Goal: Communication & Community: Connect with others

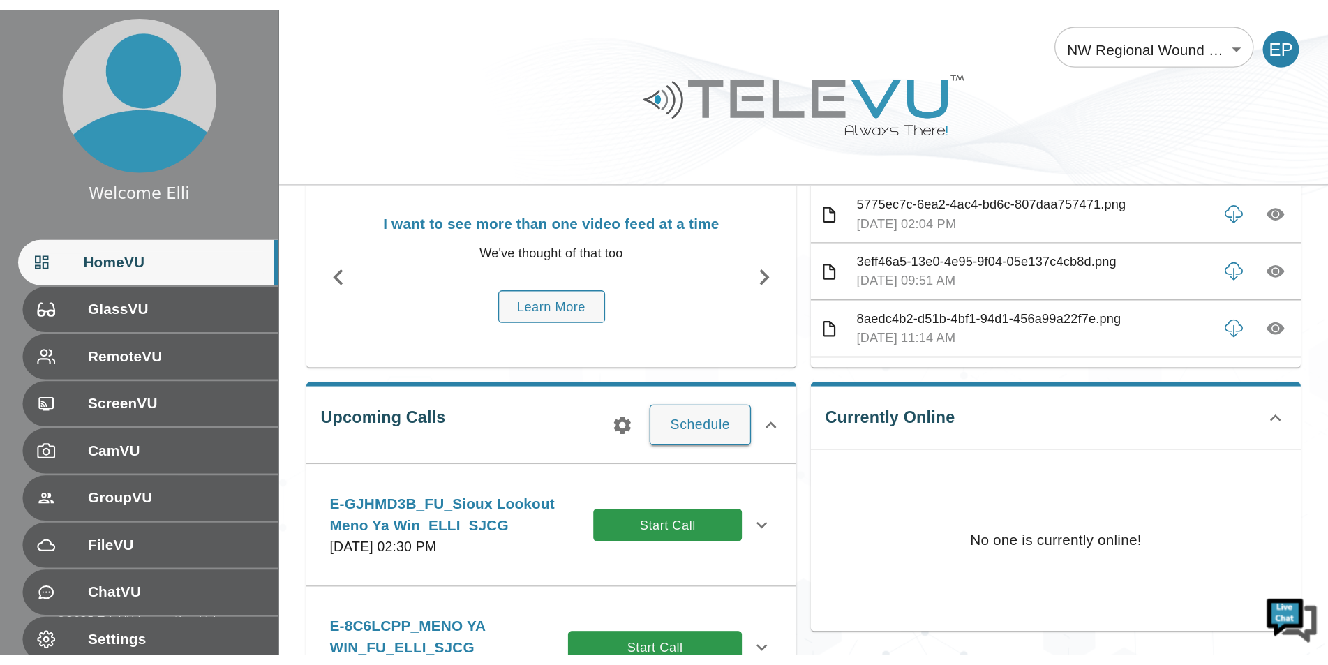
scroll to position [70, 0]
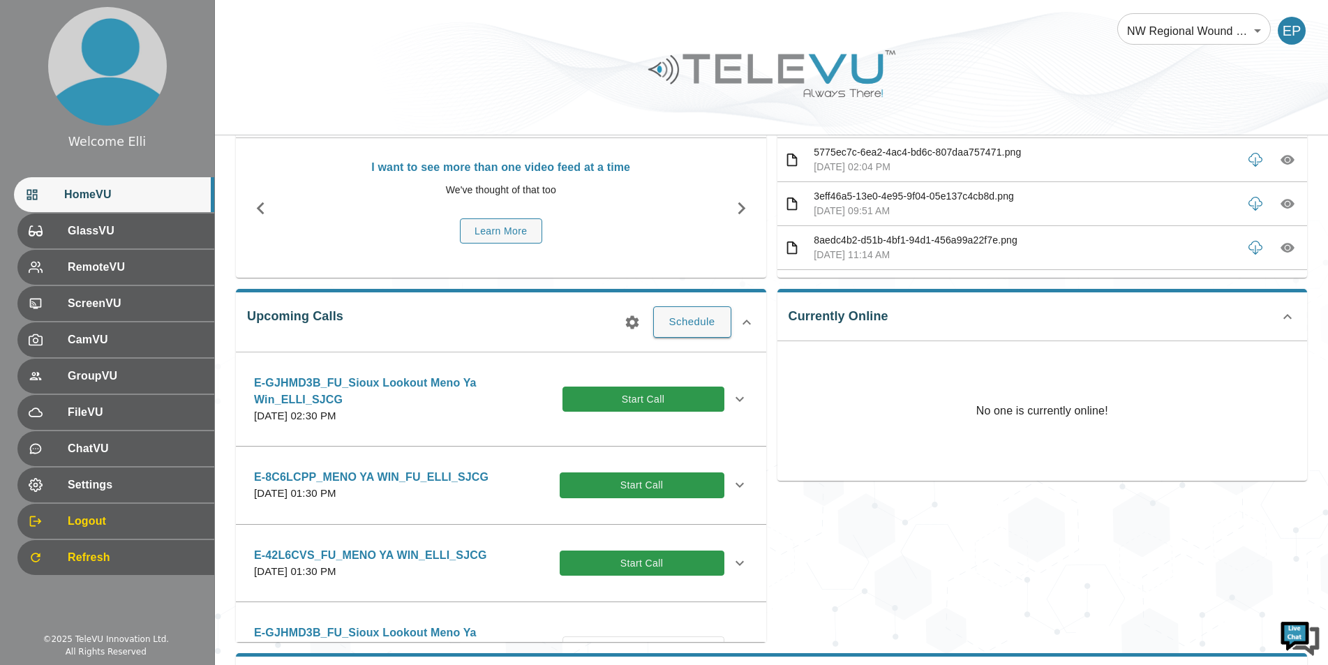
click at [1034, 496] on div "Currently Online No one is currently online!" at bounding box center [1037, 460] width 542 height 364
click at [1016, 496] on div "Currently Online No one is currently online!" at bounding box center [1037, 460] width 542 height 364
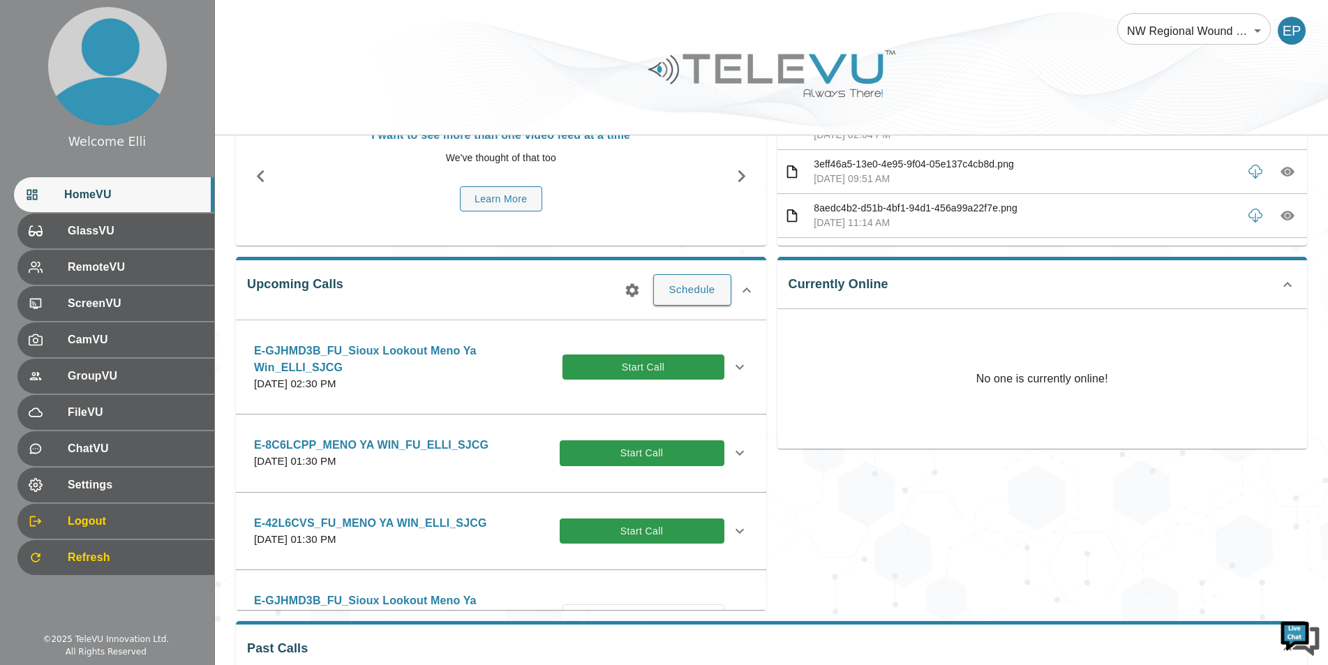
click at [1026, 496] on div "Currently Online No one is currently online!" at bounding box center [1037, 428] width 542 height 364
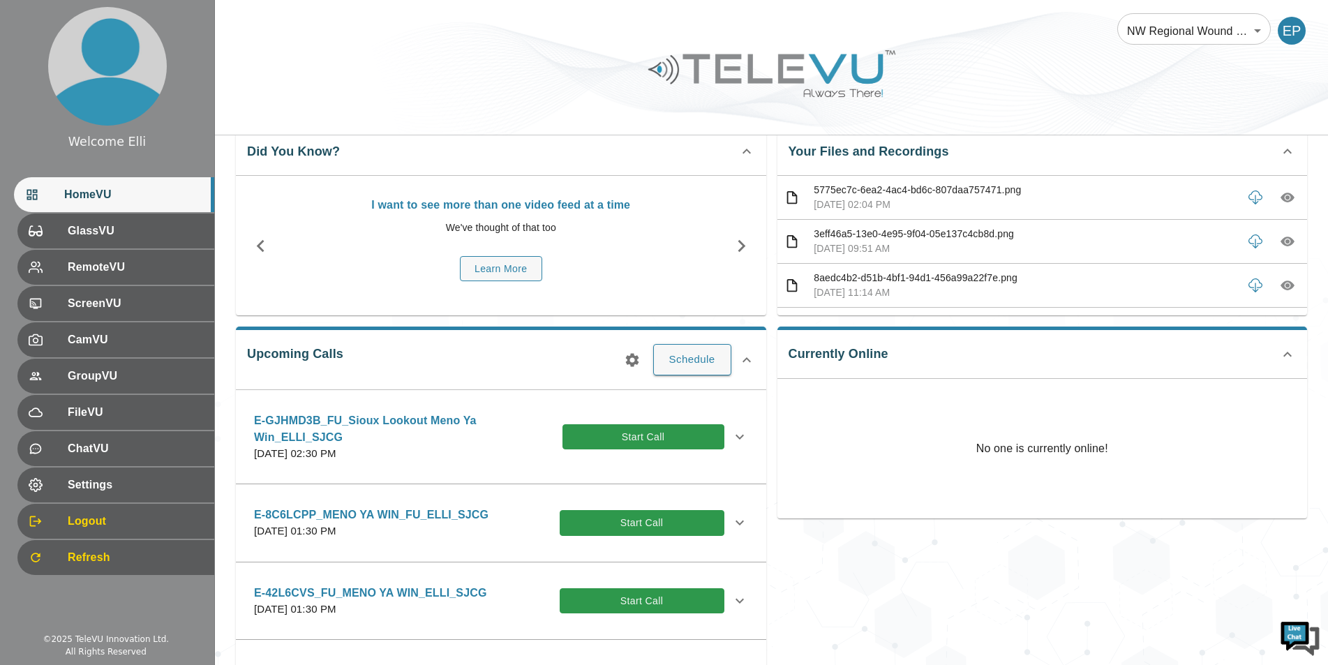
drag, startPoint x: 1006, startPoint y: 581, endPoint x: 448, endPoint y: 383, distance: 592.5
click at [1006, 496] on div "Currently Online No one is currently online!" at bounding box center [1037, 497] width 542 height 364
click at [1002, 496] on div "Currently Online No one is currently online!" at bounding box center [1037, 497] width 542 height 364
click at [110, 353] on div "CamVU" at bounding box center [114, 339] width 200 height 35
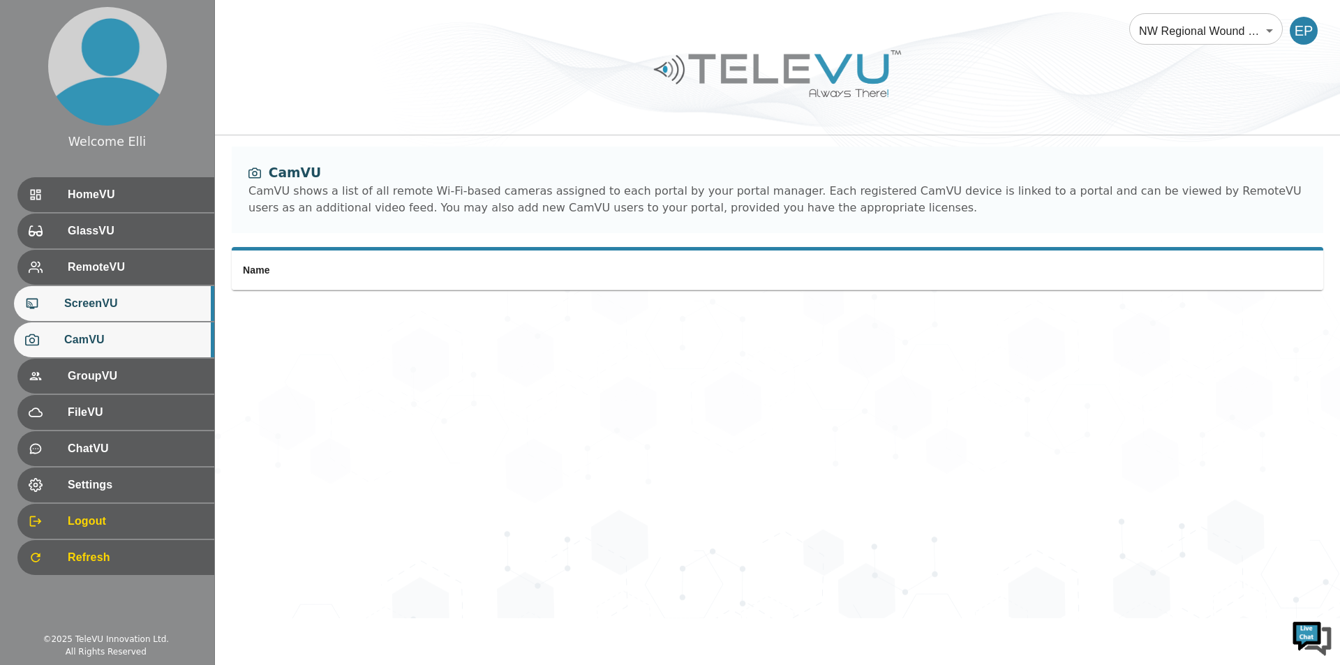
drag, startPoint x: 73, startPoint y: 309, endPoint x: 82, endPoint y: 303, distance: 11.3
click at [74, 308] on span "ScreenVU" at bounding box center [133, 303] width 139 height 17
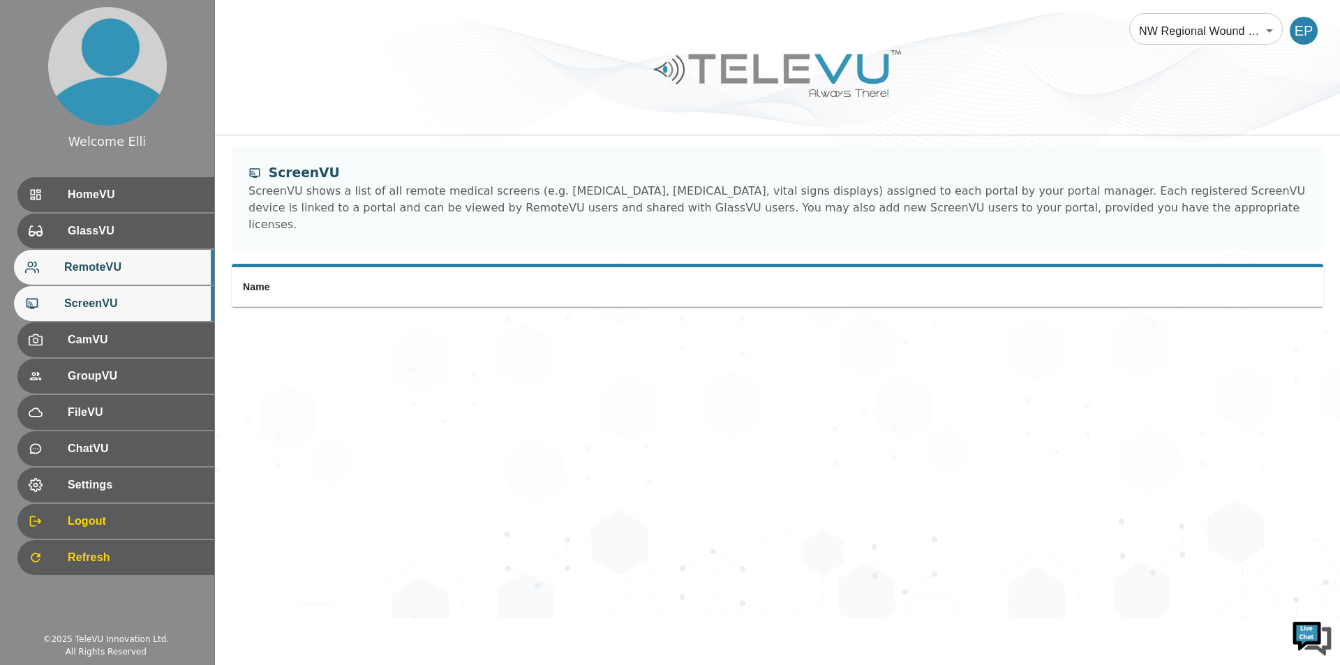
click at [115, 274] on span "RemoteVU" at bounding box center [133, 267] width 139 height 17
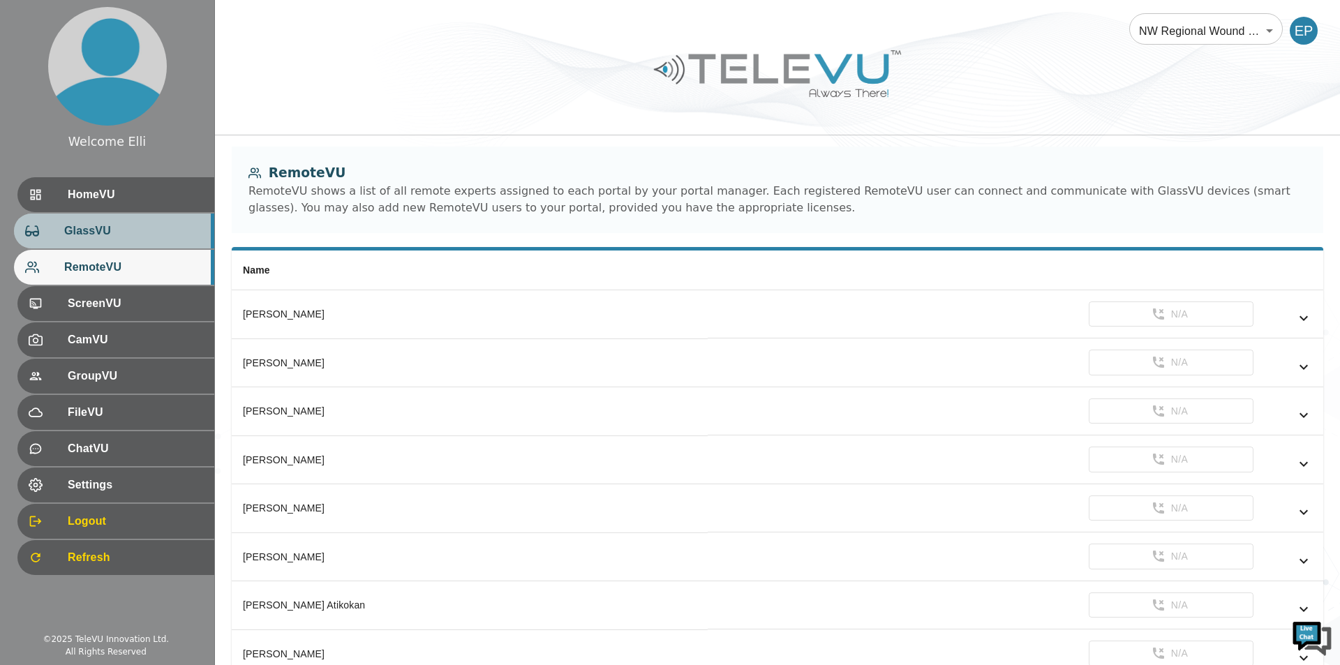
click at [124, 247] on div "GlassVU" at bounding box center [114, 231] width 200 height 35
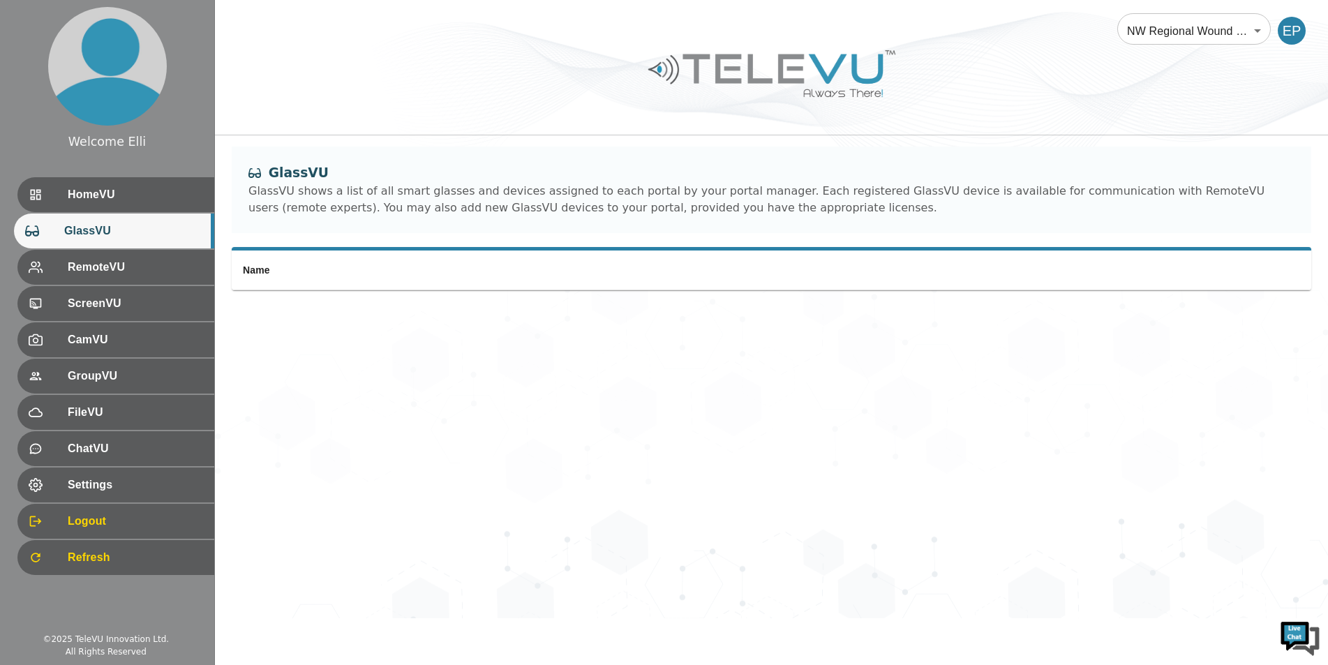
drag, startPoint x: 132, startPoint y: 218, endPoint x: 135, endPoint y: 230, distance: 12.2
click at [133, 217] on div "GlassVU" at bounding box center [114, 231] width 200 height 35
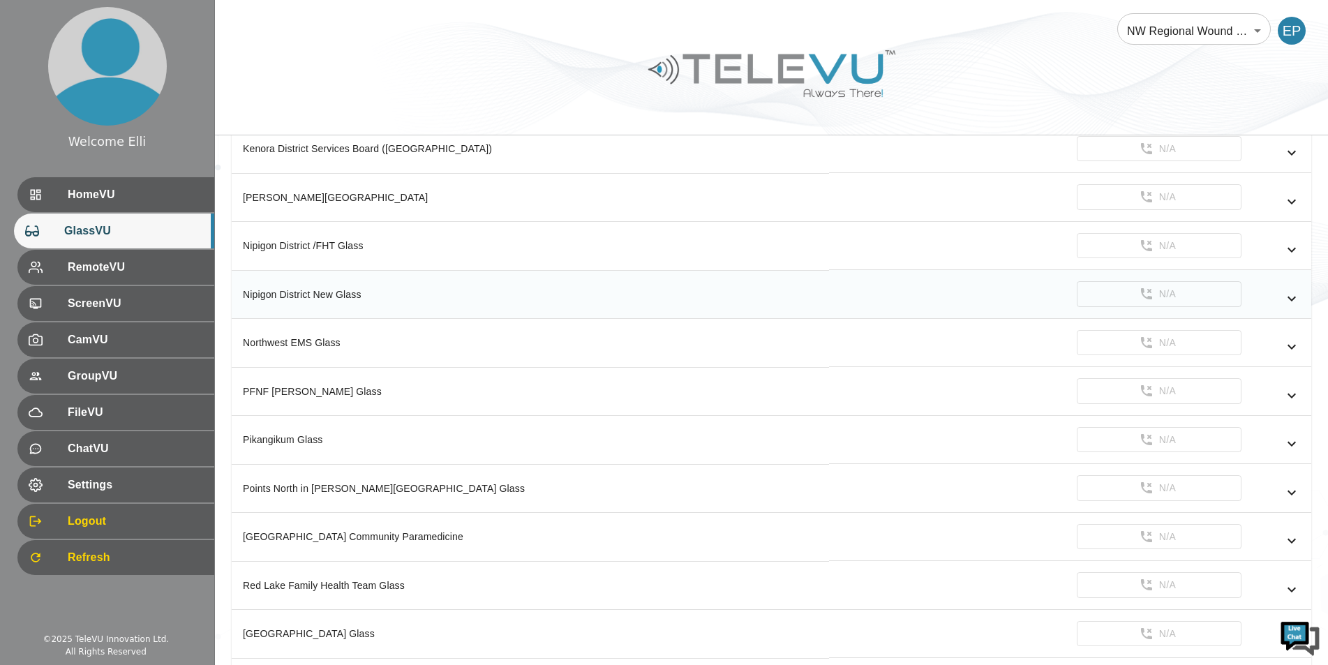
scroll to position [558, 0]
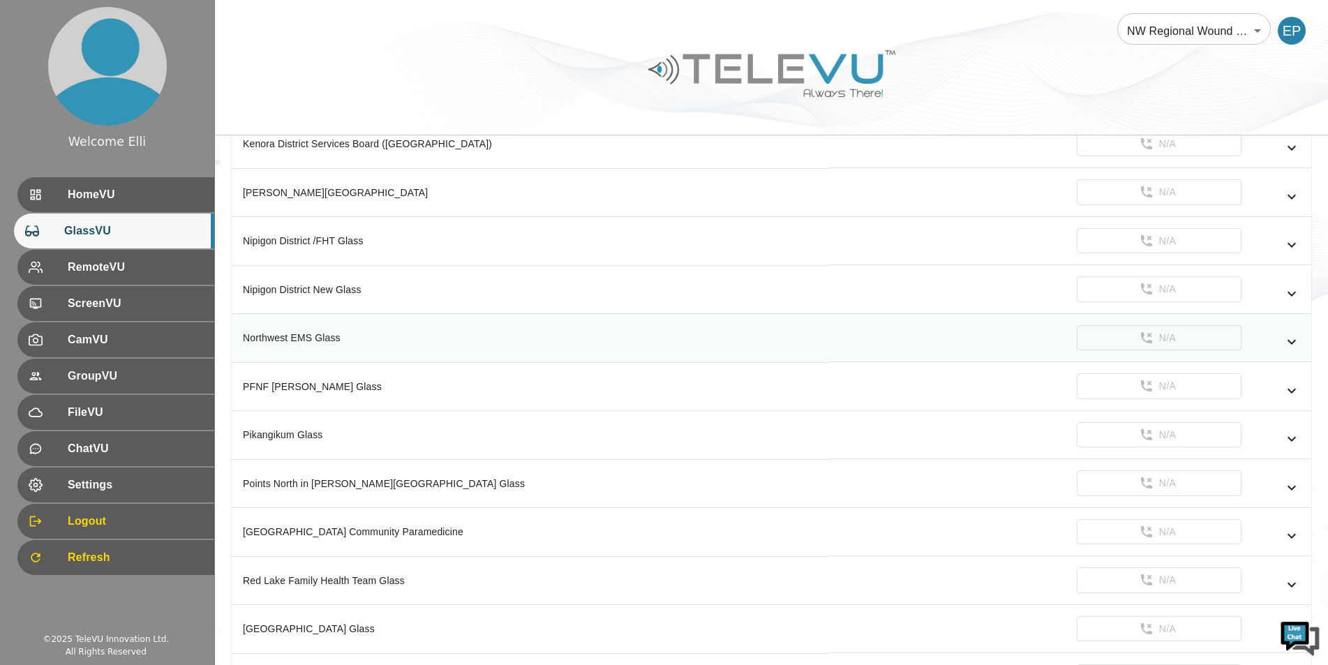
click at [435, 350] on th "Northwest EMS Glass" at bounding box center [530, 338] width 597 height 49
click at [1034, 335] on icon "simple table" at bounding box center [1292, 342] width 17 height 17
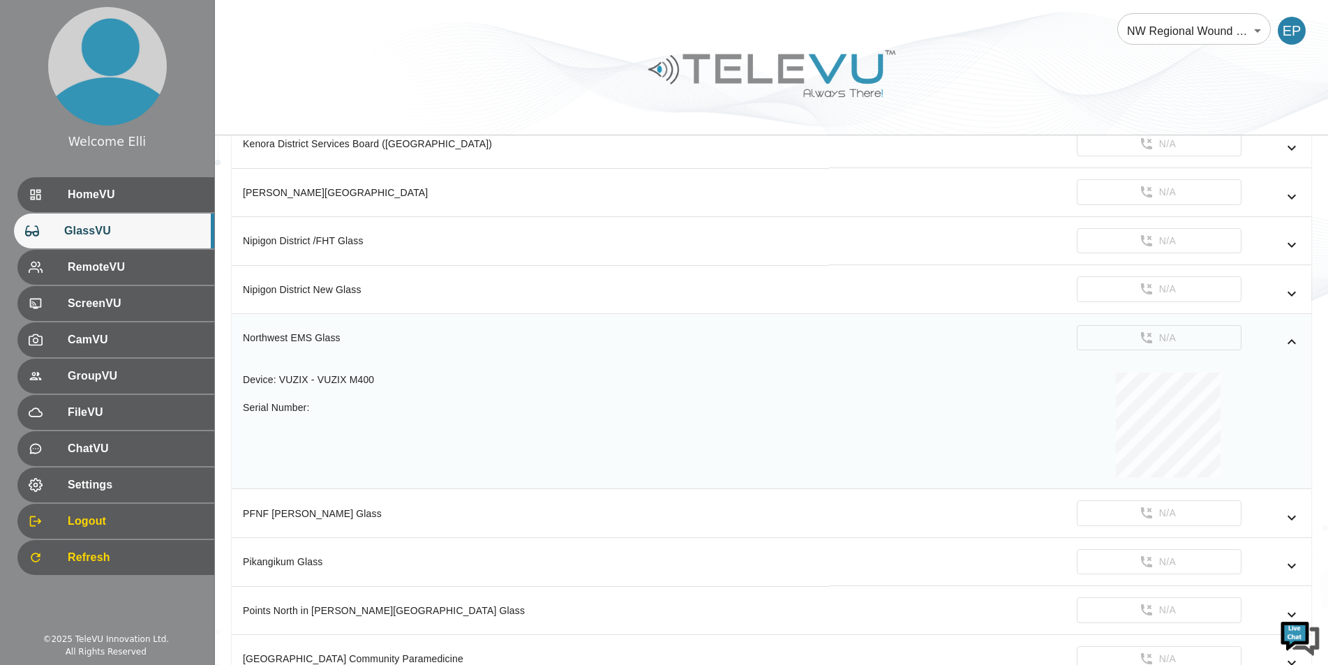
click at [1034, 335] on icon "simple table" at bounding box center [1292, 342] width 17 height 17
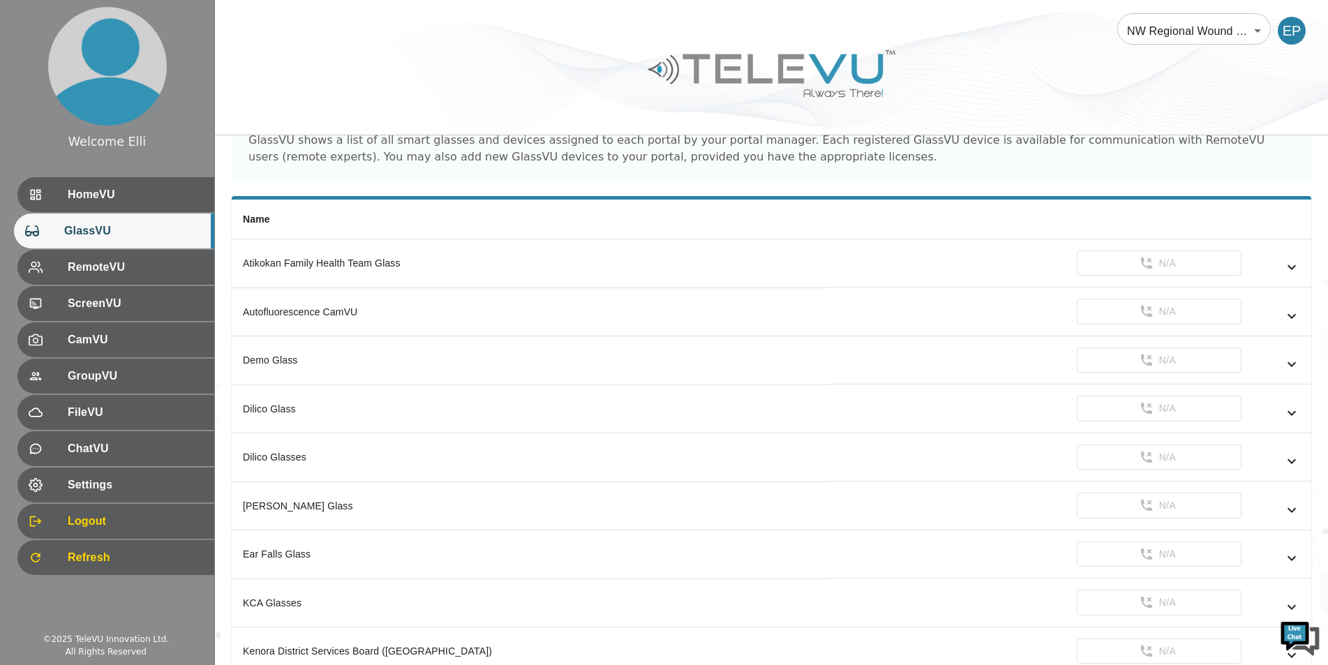
scroll to position [0, 0]
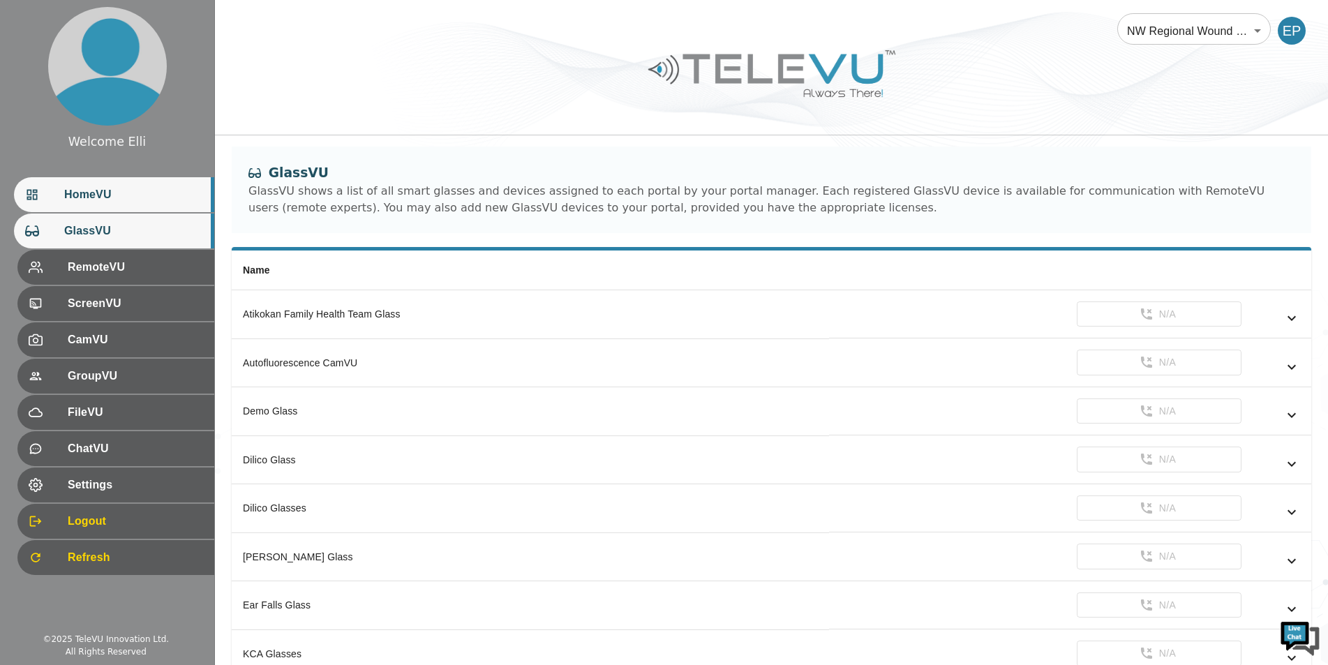
click at [120, 188] on span "HomeVU" at bounding box center [133, 194] width 139 height 17
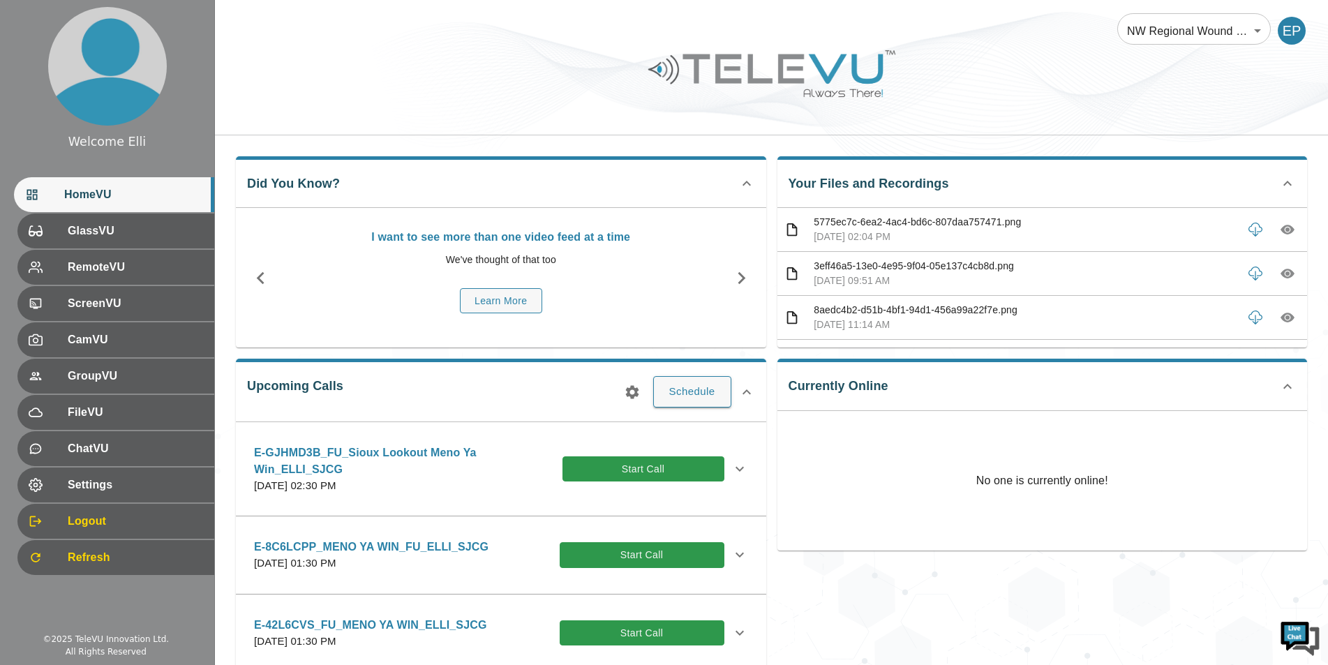
click at [1034, 496] on div "Currently Online No one is currently online!" at bounding box center [1037, 530] width 542 height 364
click at [959, 496] on div "Currently Online No one is currently online!" at bounding box center [1037, 530] width 542 height 364
drag, startPoint x: 1244, startPoint y: 440, endPoint x: 1210, endPoint y: 450, distance: 35.1
click at [1034, 439] on button "Call" at bounding box center [1211, 440] width 165 height 26
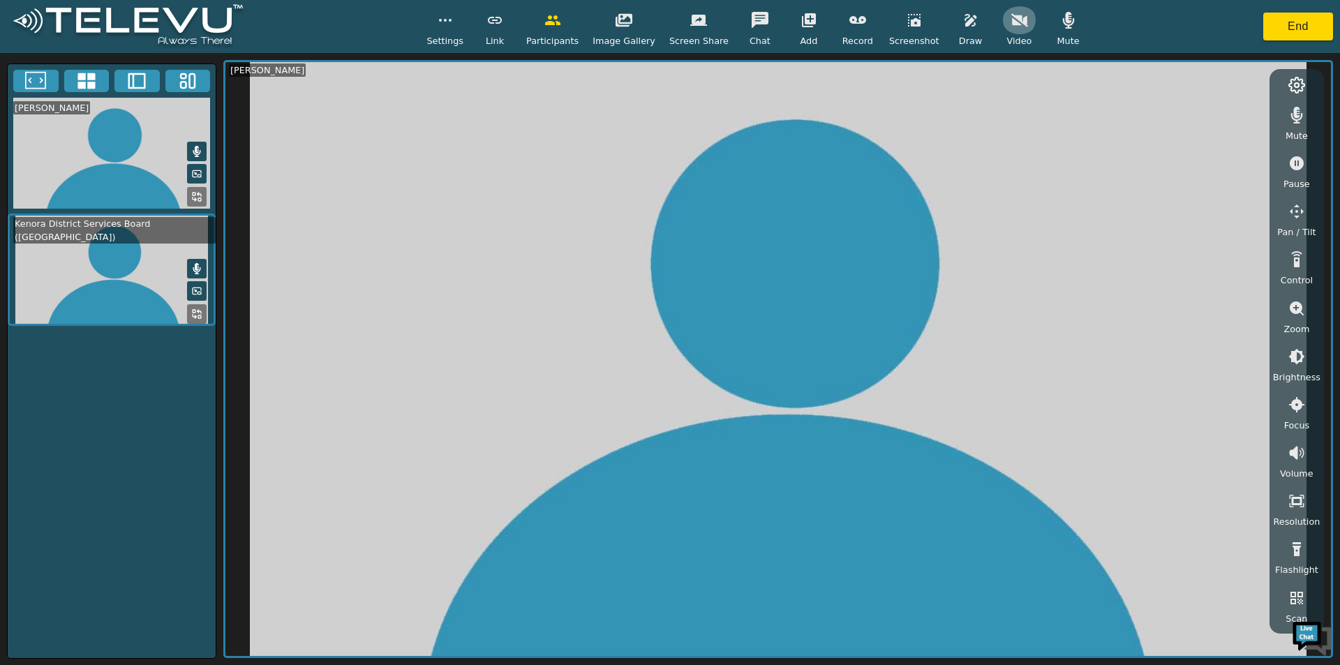
click at [1011, 25] on icon "button" at bounding box center [1019, 20] width 17 height 17
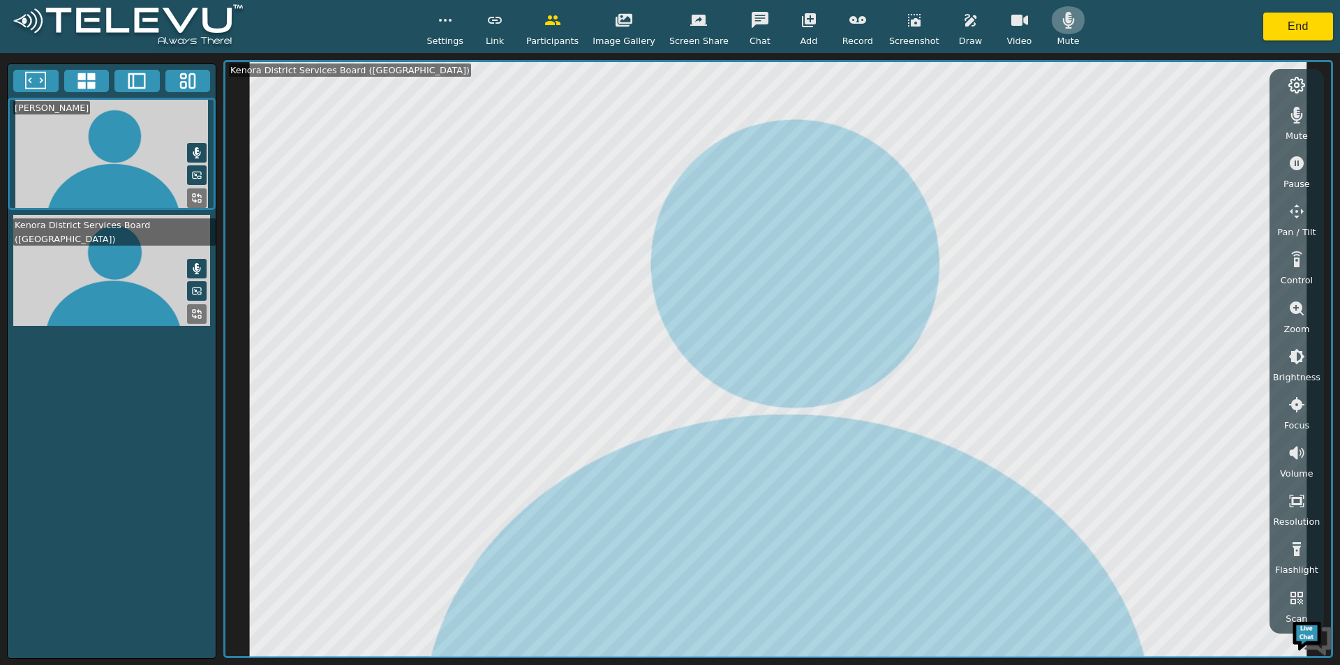
click at [1034, 30] on button "button" at bounding box center [1068, 20] width 35 height 28
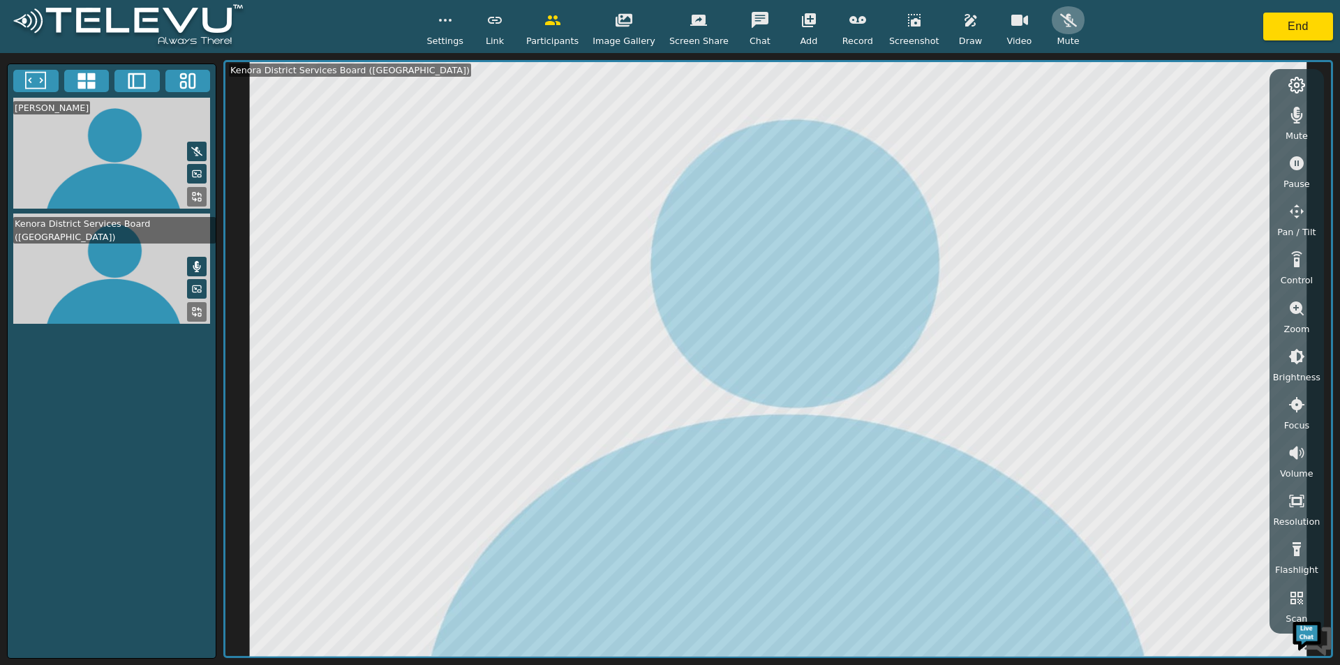
click at [1034, 30] on button "button" at bounding box center [1068, 20] width 35 height 28
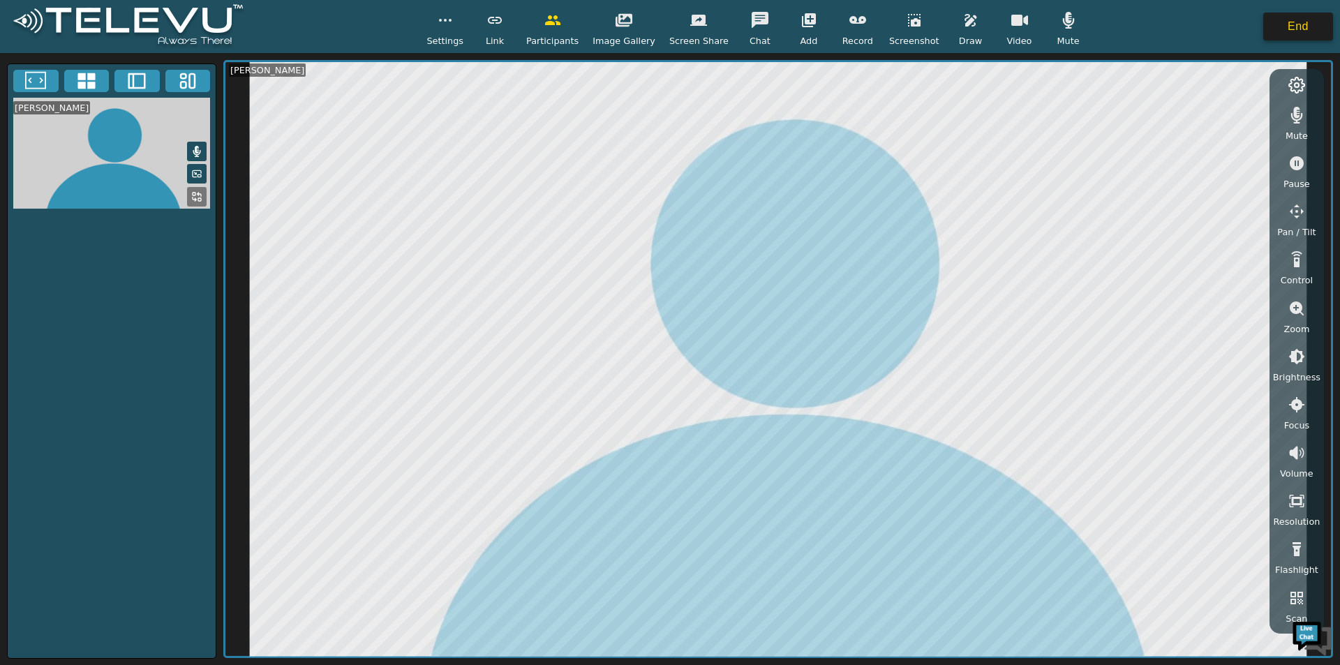
click at [1034, 17] on button "End" at bounding box center [1298, 27] width 70 height 28
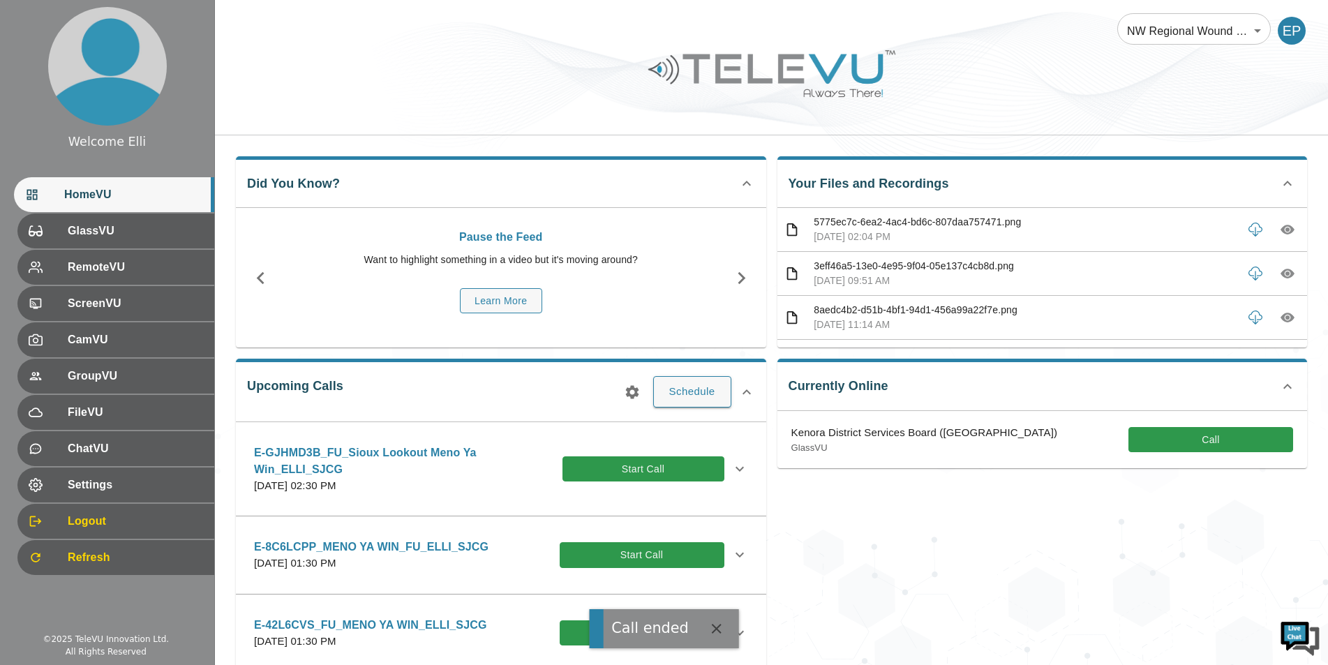
click at [1034, 443] on button "Call" at bounding box center [1211, 440] width 165 height 26
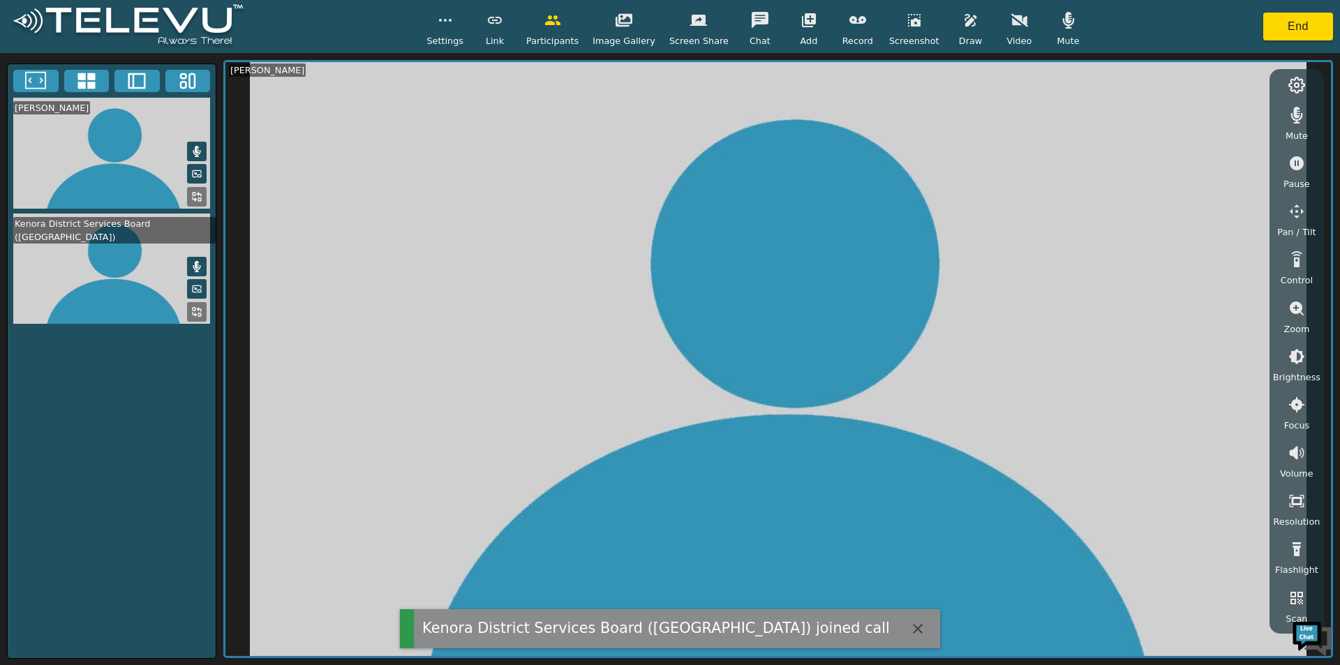
click at [1011, 19] on icon "button" at bounding box center [1019, 19] width 17 height 13
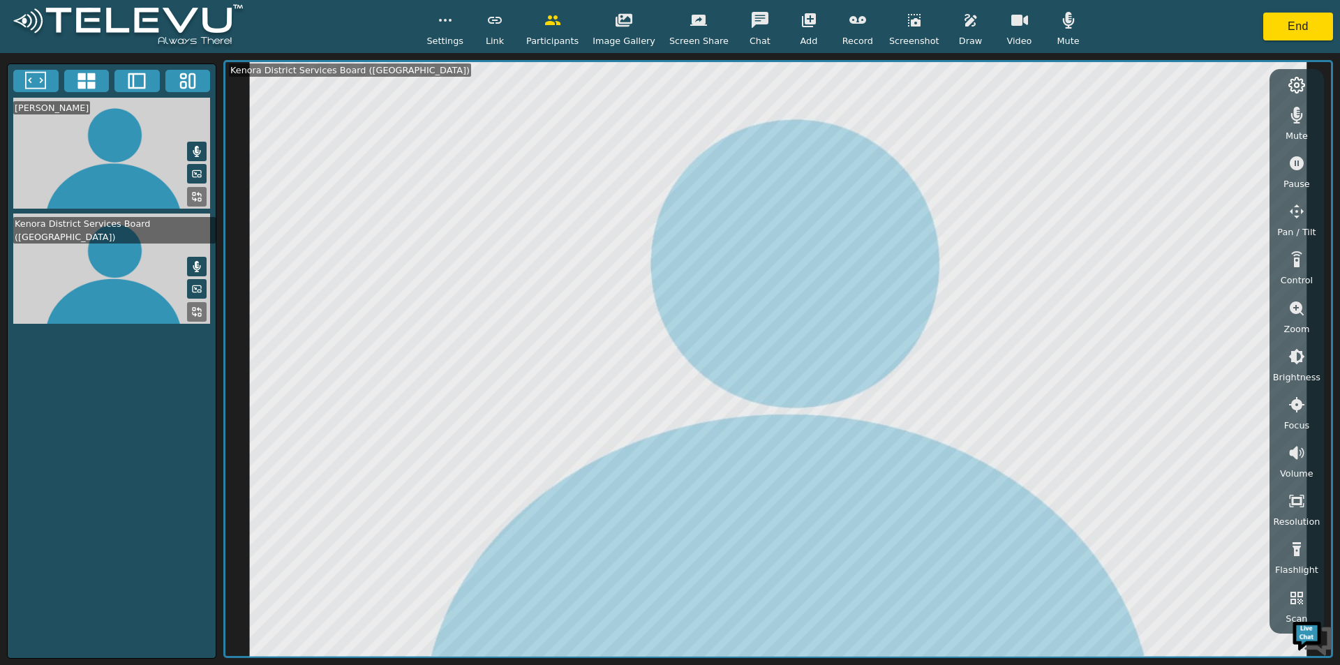
click at [1034, 318] on button "button" at bounding box center [1296, 309] width 35 height 28
click at [1034, 312] on icon "button" at bounding box center [1297, 309] width 14 height 14
click at [1034, 362] on icon "button" at bounding box center [1297, 356] width 13 height 13
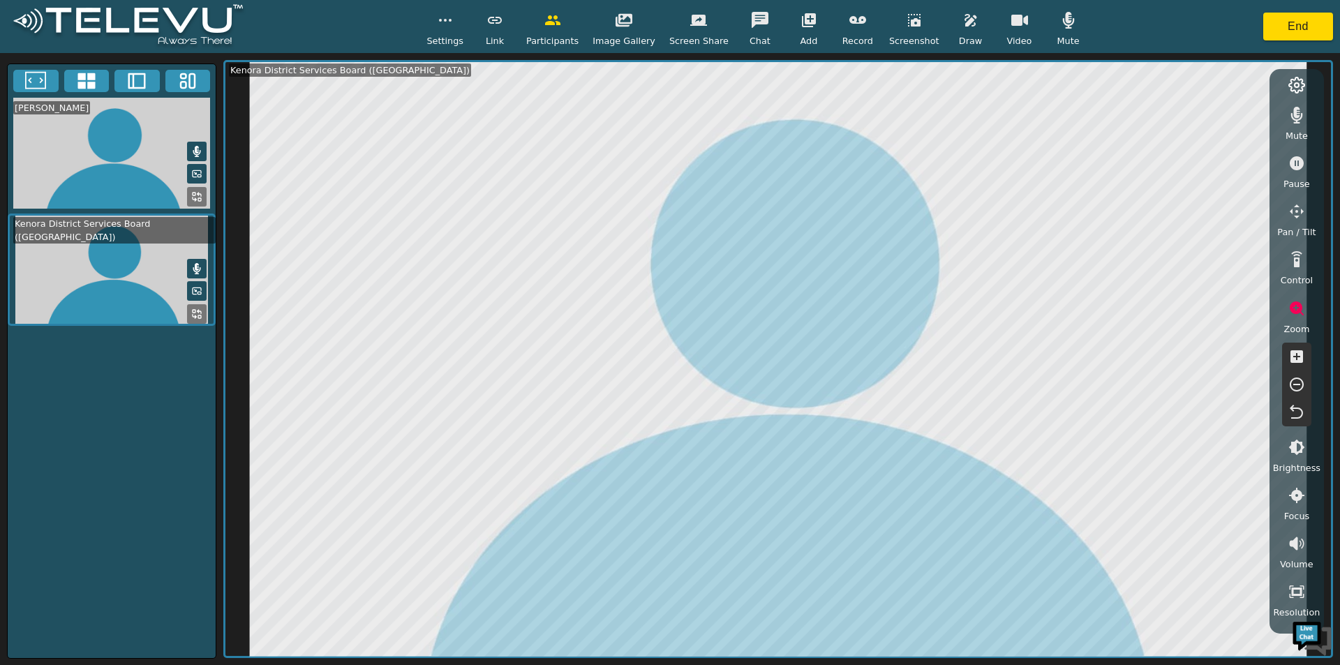
click at [155, 449] on div "Elli Paul_SJCG Kenora District Services Board ([GEOGRAPHIC_DATA])" at bounding box center [111, 361] width 209 height 595
click at [144, 445] on div "Elli Paul_SJCG Kenora District Services Board ([GEOGRAPHIC_DATA])" at bounding box center [111, 361] width 209 height 595
click at [142, 436] on div "Elli Paul_SJCG Kenora District Services Board ([GEOGRAPHIC_DATA])" at bounding box center [111, 361] width 209 height 595
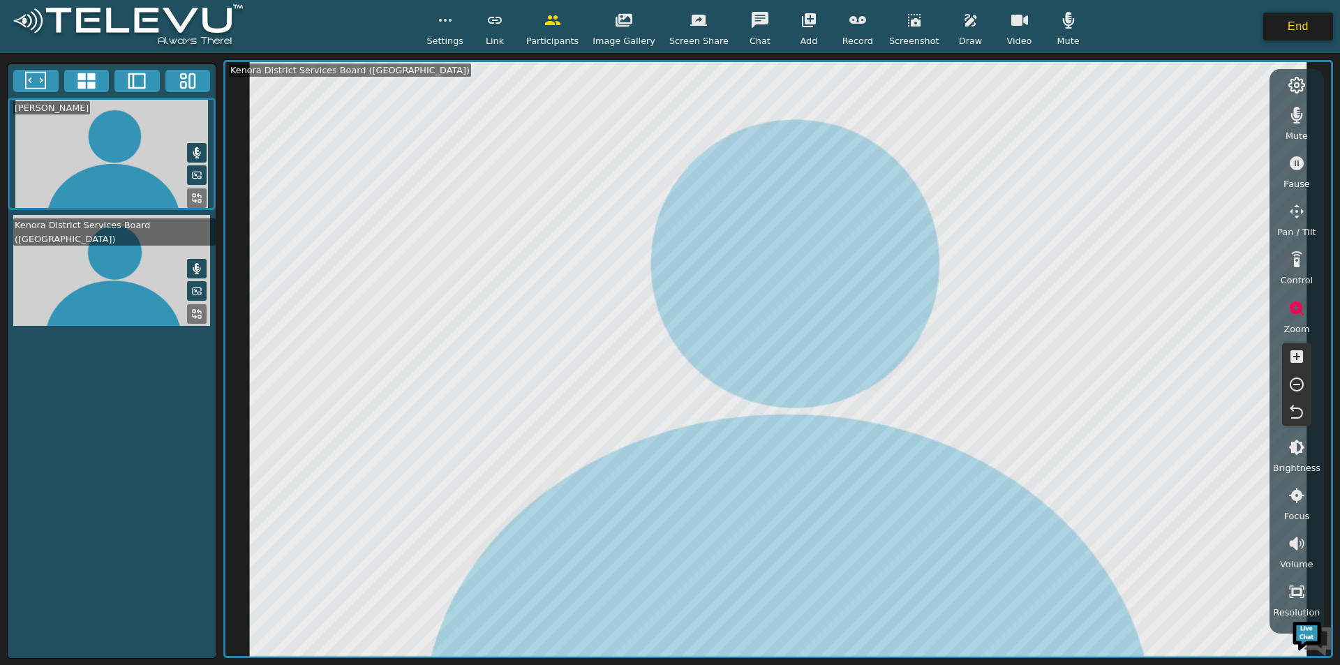
click at [1034, 28] on button "End" at bounding box center [1298, 27] width 70 height 28
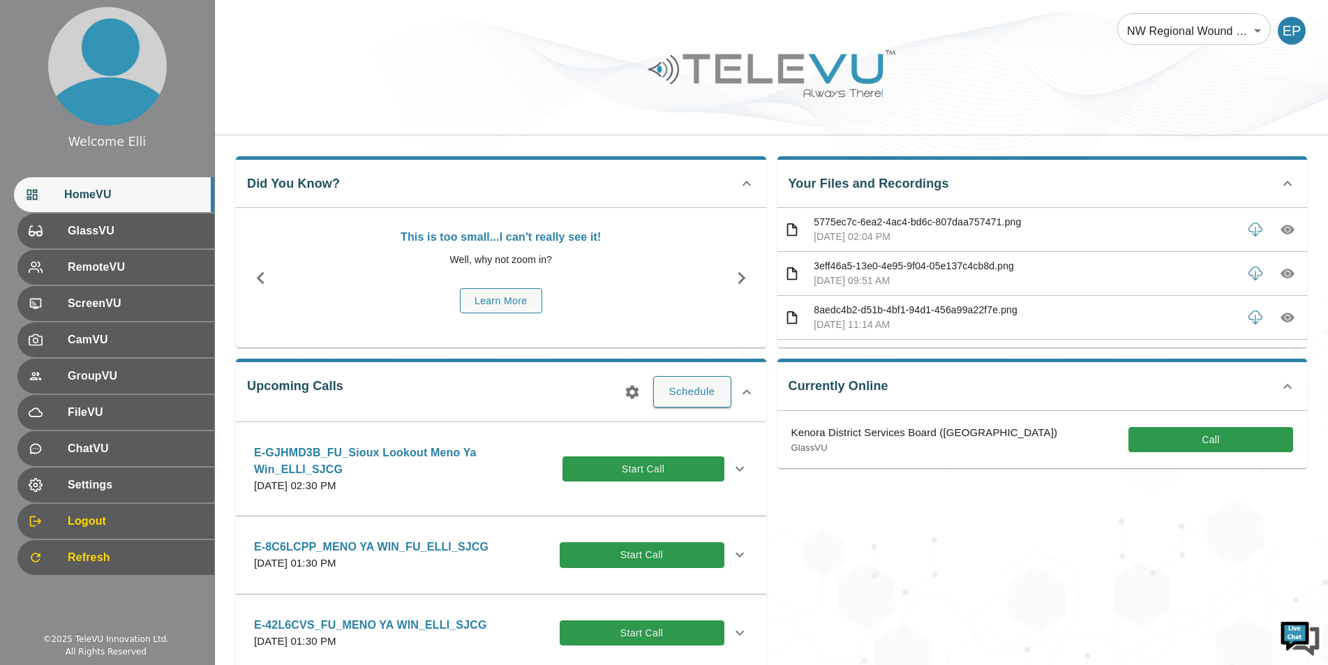
click at [1034, 496] on div "Currently Online Kenora District Services Board (Northwest EMS) GlassVU Call" at bounding box center [1037, 530] width 542 height 364
